Goal: Task Accomplishment & Management: Manage account settings

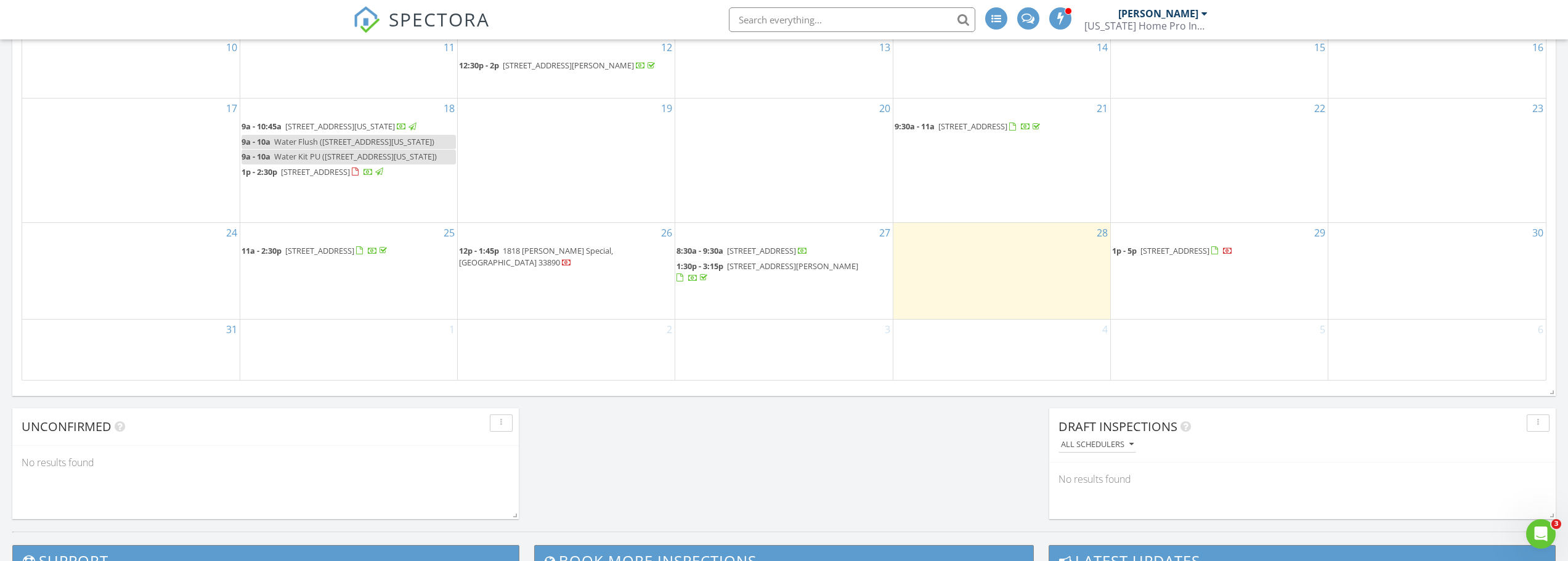
scroll to position [739, 0]
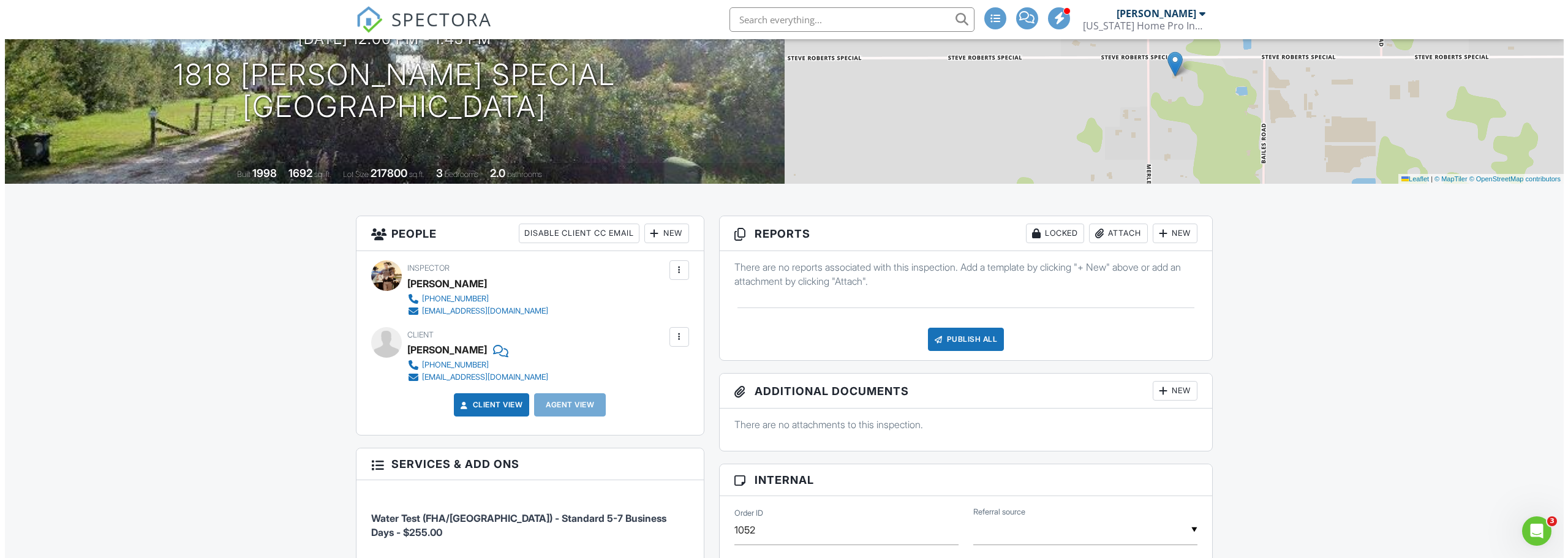
scroll to position [184, 0]
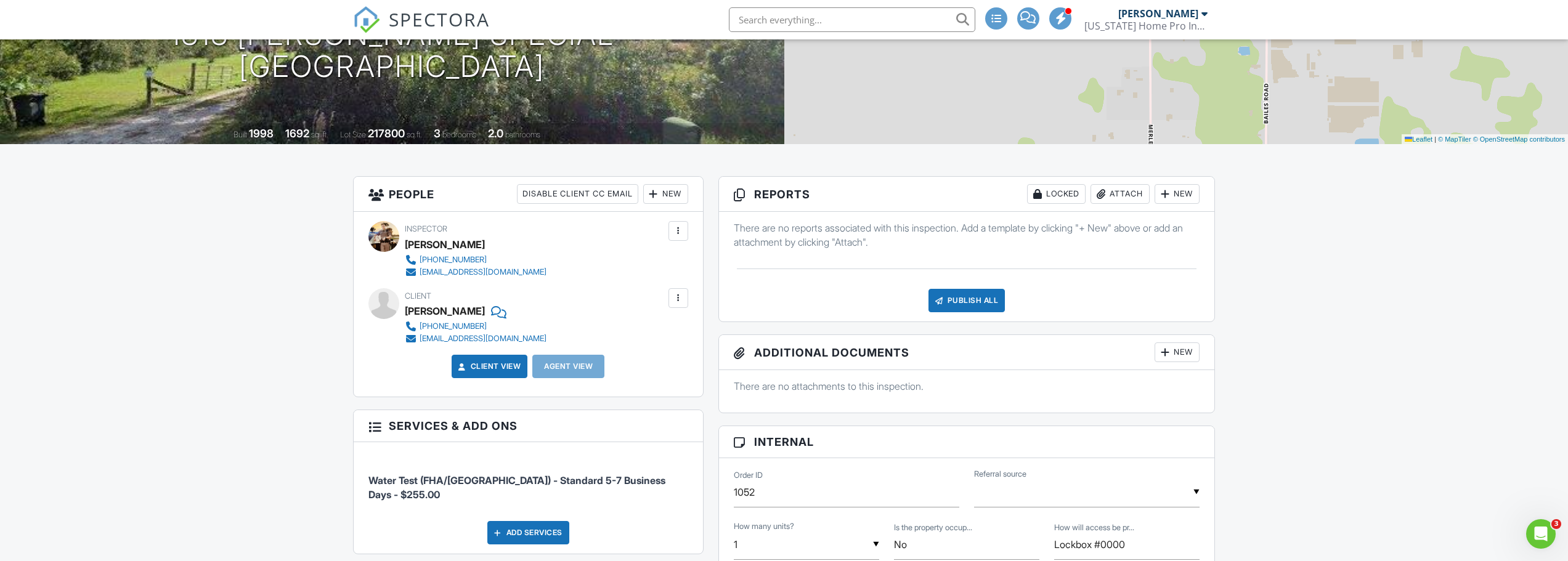
click at [680, 304] on div at bounding box center [678, 298] width 13 height 13
click at [648, 349] on li "Edit" at bounding box center [649, 336] width 63 height 31
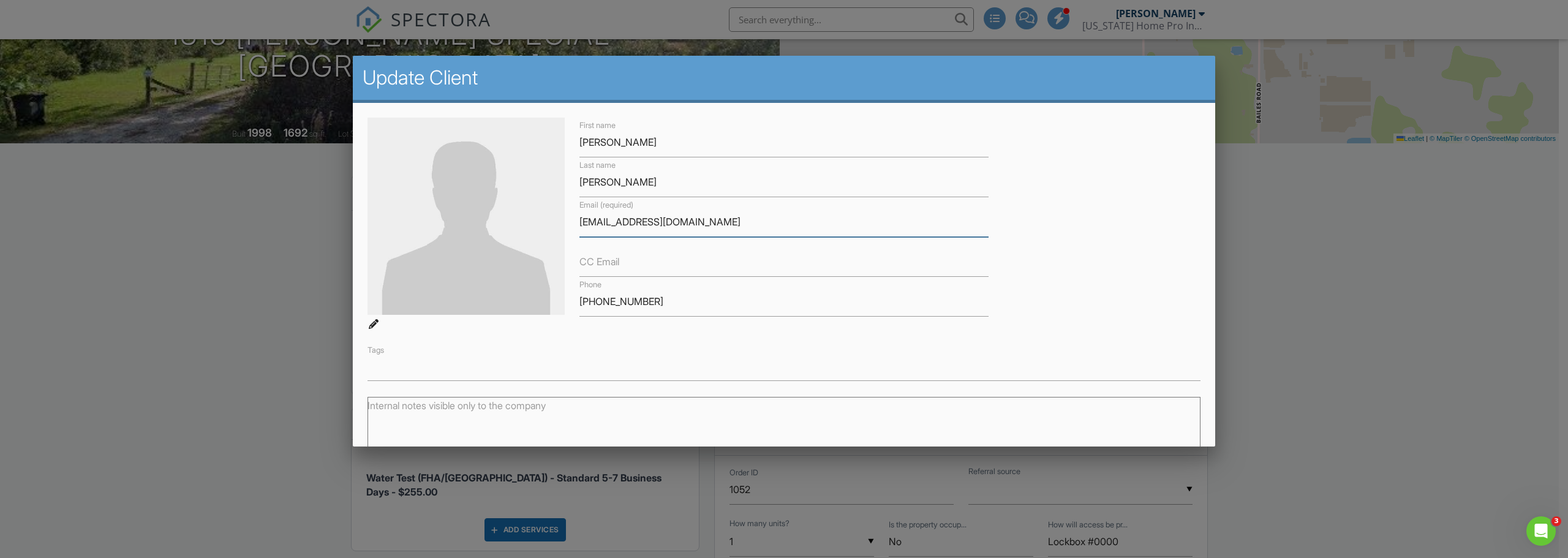
click at [700, 223] on input "[EMAIL_ADDRESS][DOMAIN_NAME]" at bounding box center [784, 221] width 409 height 30
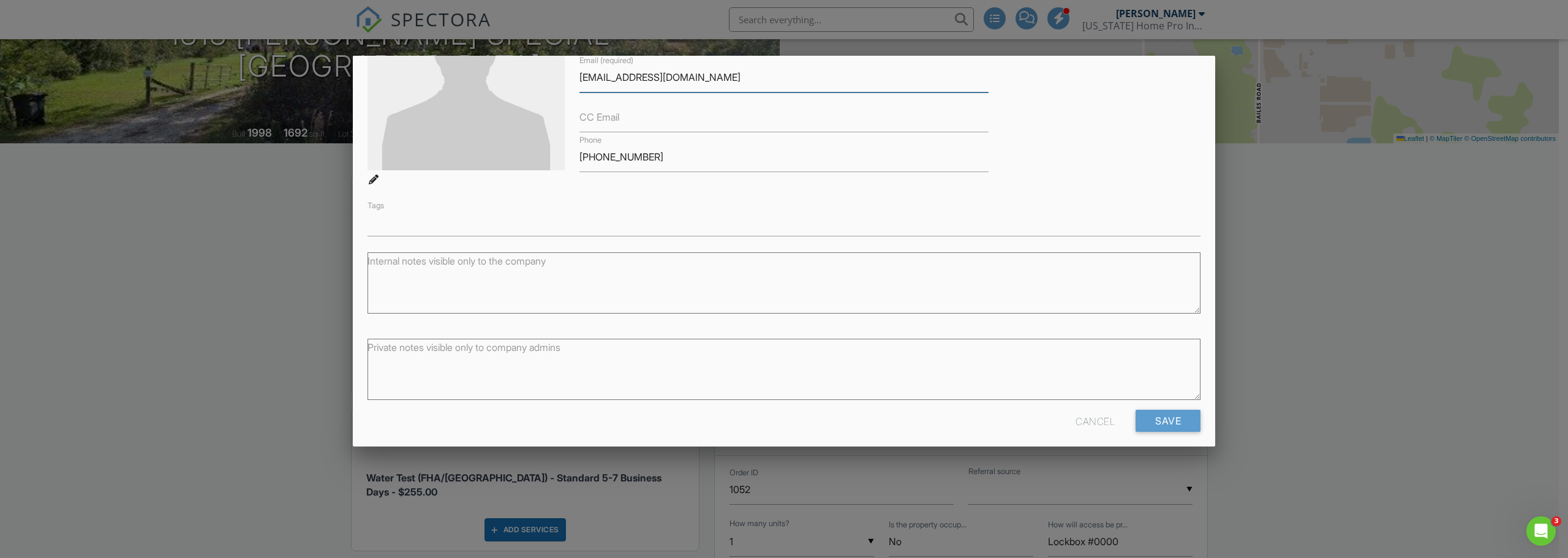
scroll to position [151, 0]
type input "[EMAIL_ADDRESS][DOMAIN_NAME]"
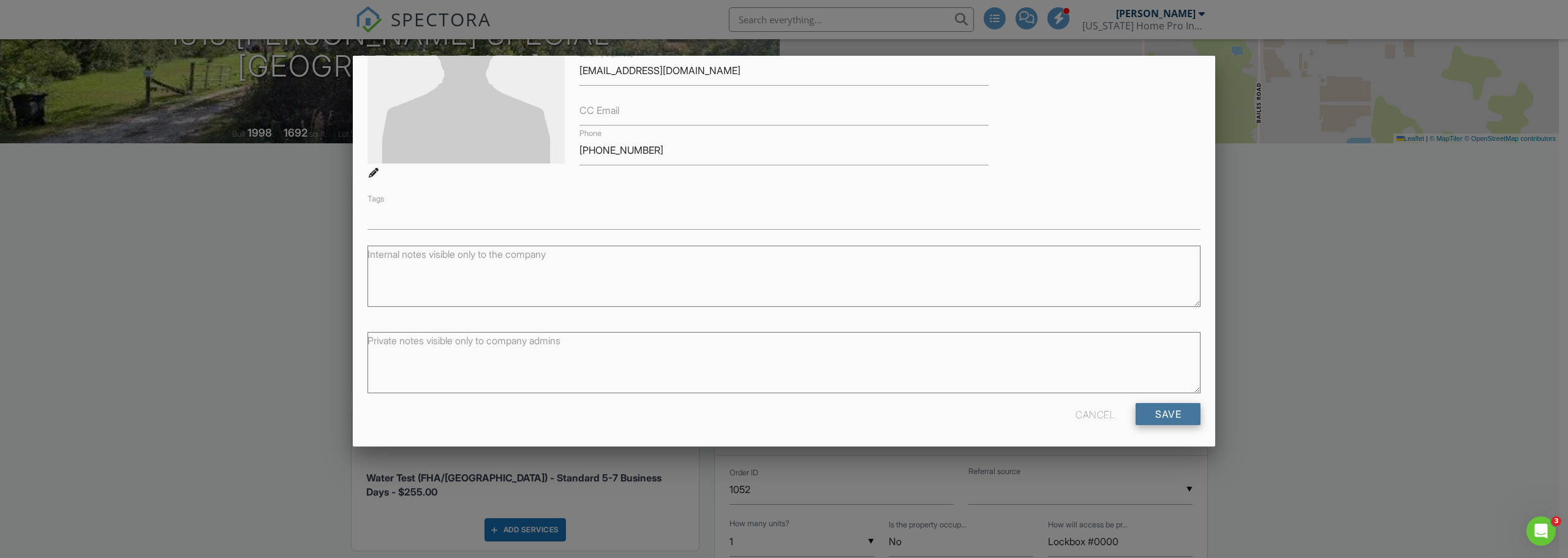
click at [1155, 406] on input "Save" at bounding box center [1168, 414] width 65 height 22
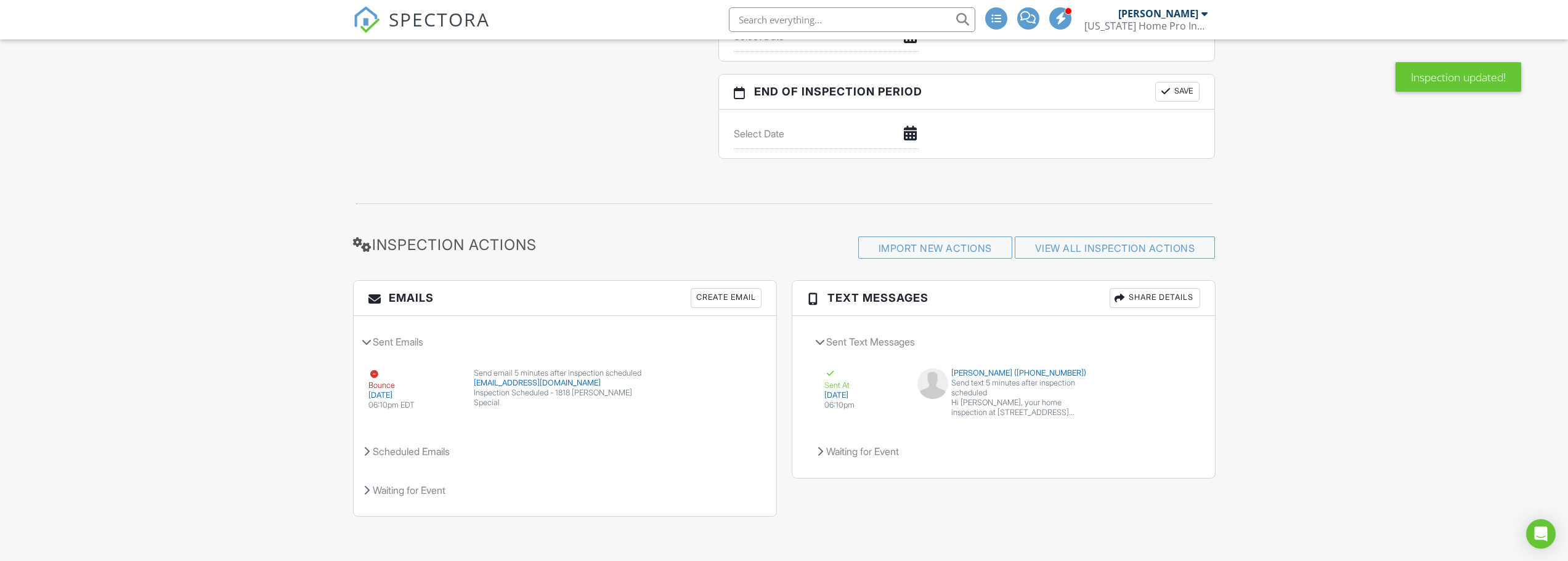
click at [731, 407] on button "Resend" at bounding box center [725, 407] width 55 height 23
click at [365, 455] on icon at bounding box center [366, 451] width 6 height 10
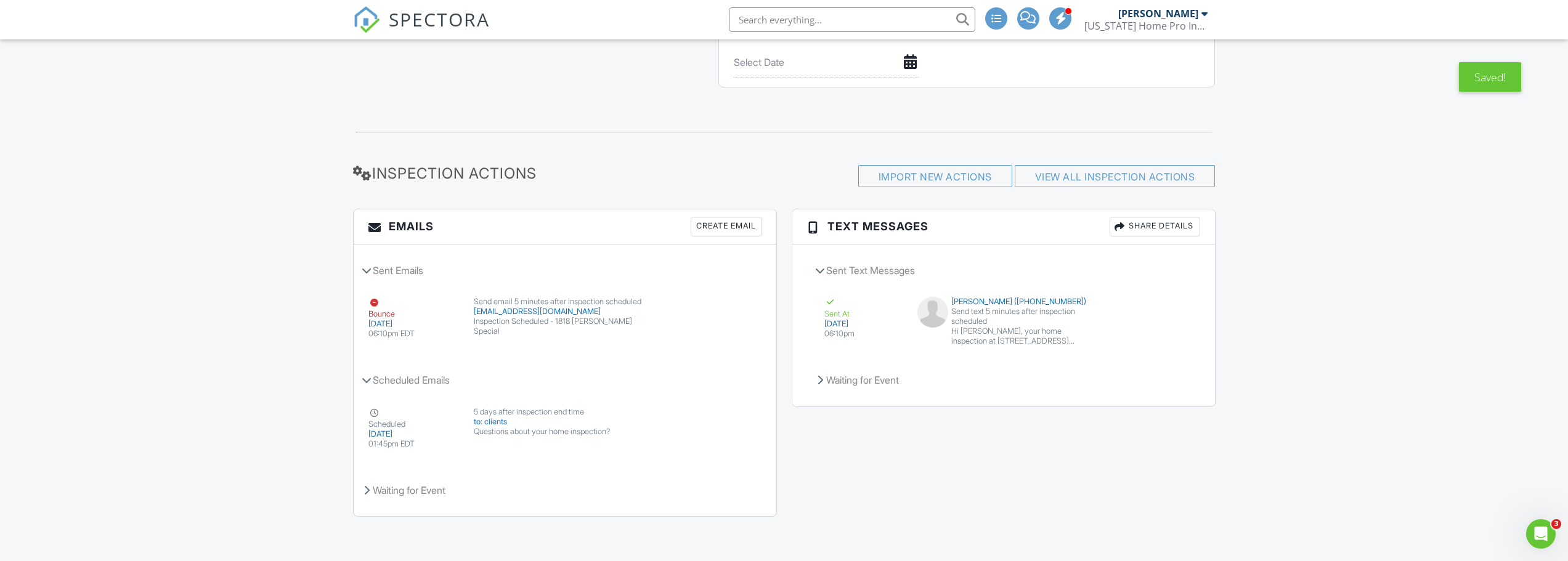
scroll to position [1351, 0]
click at [708, 306] on button "View Email" at bounding box center [719, 310] width 66 height 23
click at [731, 228] on div "Create Email" at bounding box center [726, 227] width 71 height 20
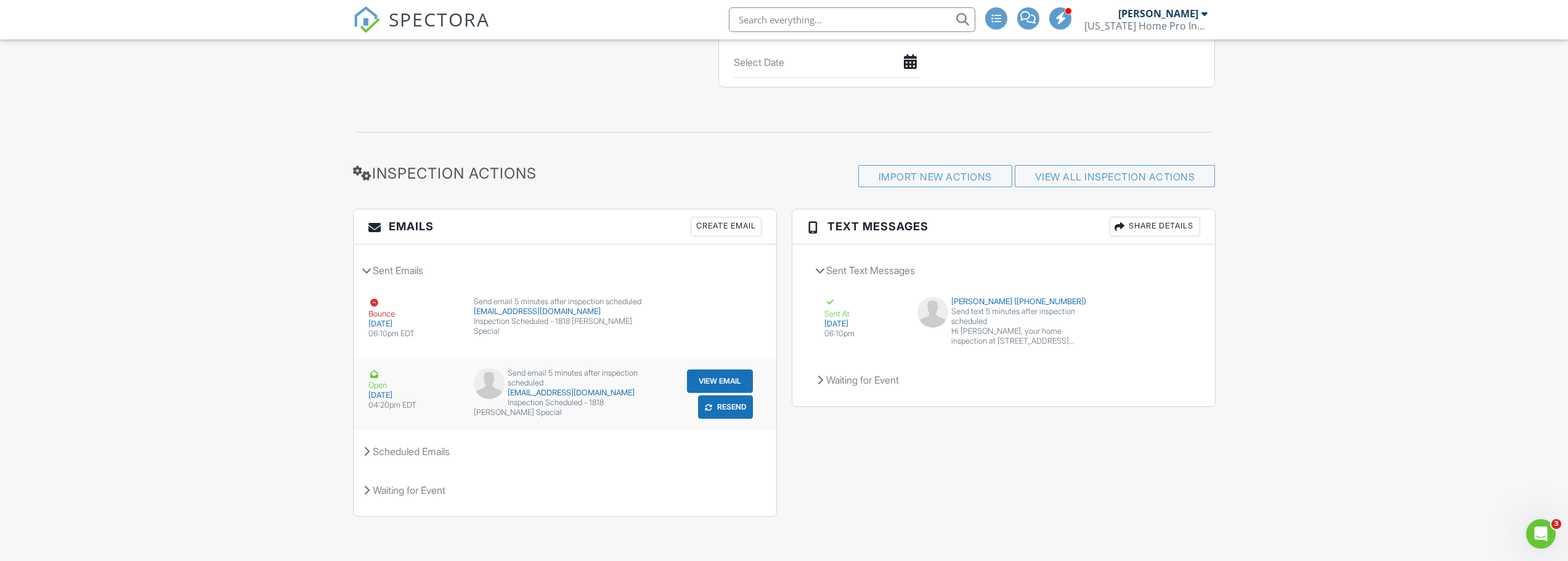
click at [704, 380] on button "View Email" at bounding box center [719, 381] width 66 height 23
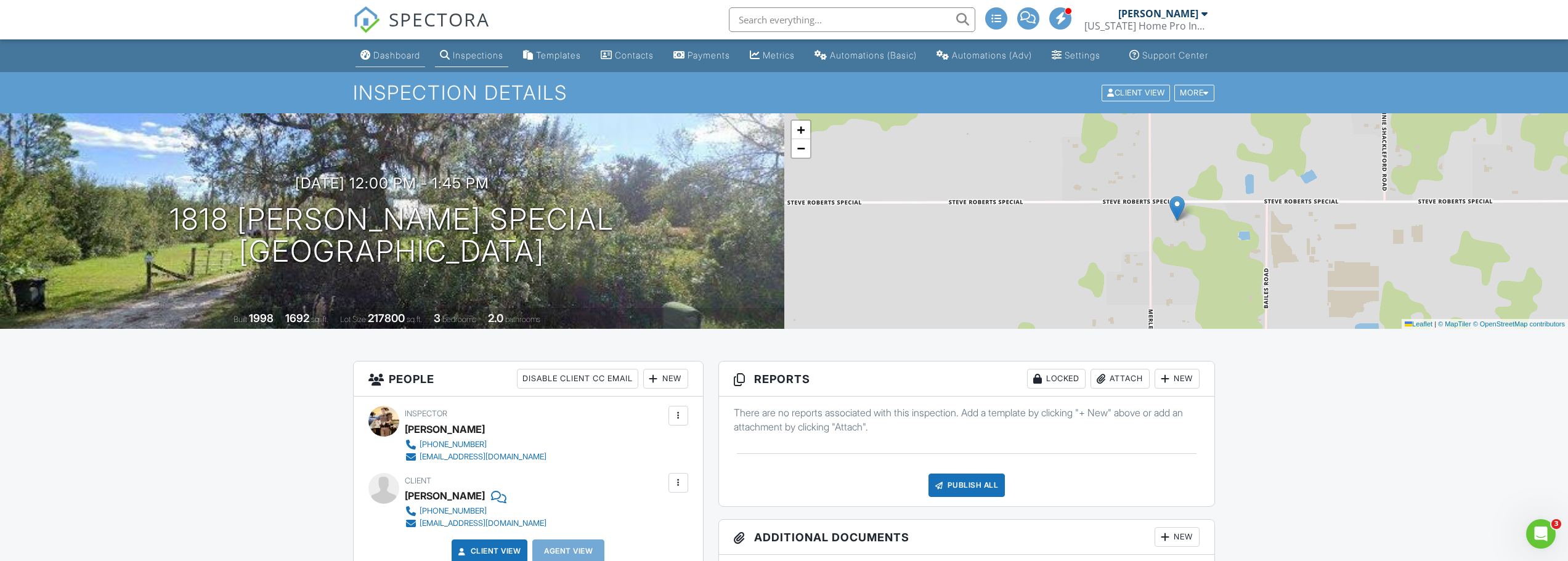
click at [388, 52] on link "Dashboard" at bounding box center [390, 56] width 70 height 23
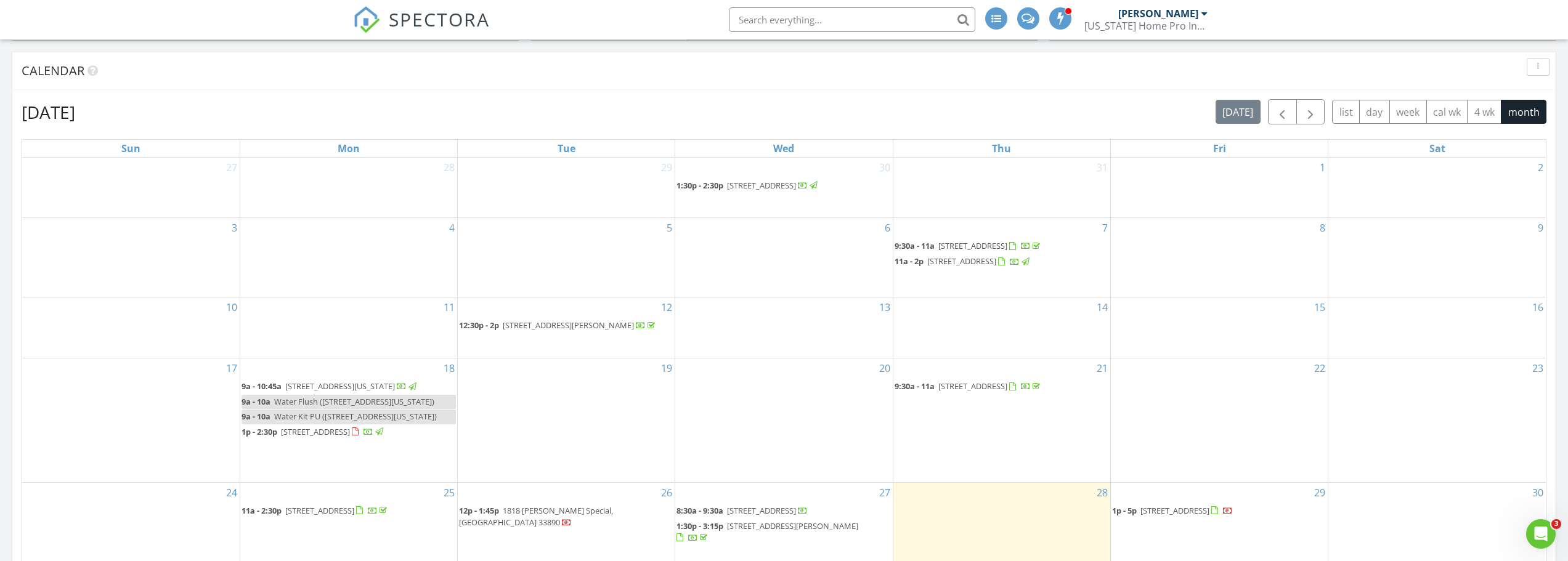
scroll to position [491, 0]
